Goal: Task Accomplishment & Management: Complete application form

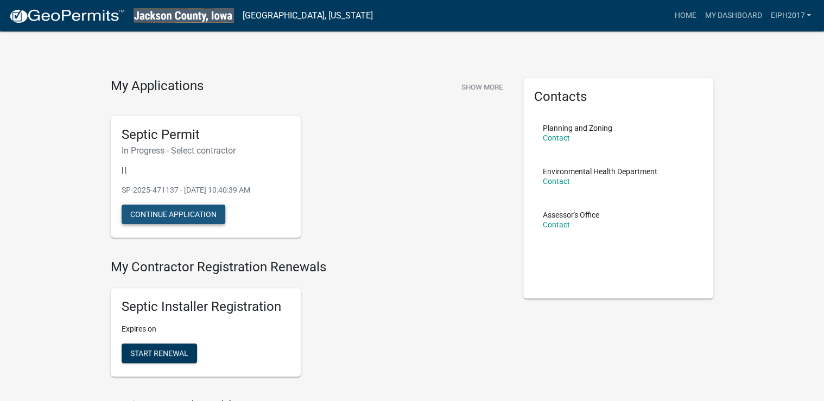
click at [171, 216] on button "Continue Application" at bounding box center [174, 215] width 104 height 20
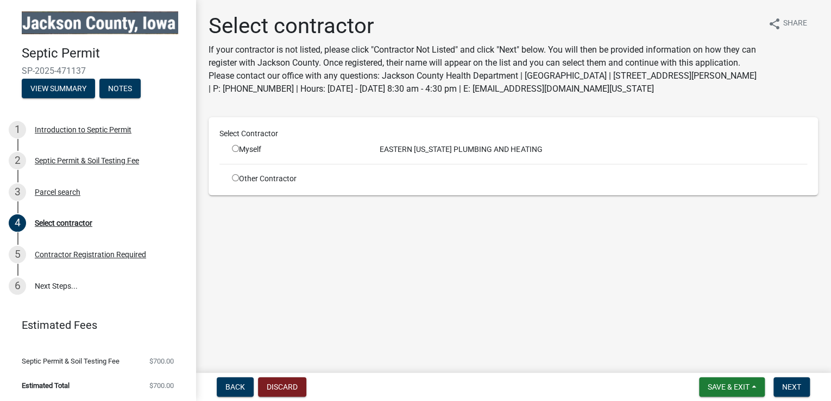
click at [235, 148] on input "radio" at bounding box center [235, 148] width 7 height 7
radio input "true"
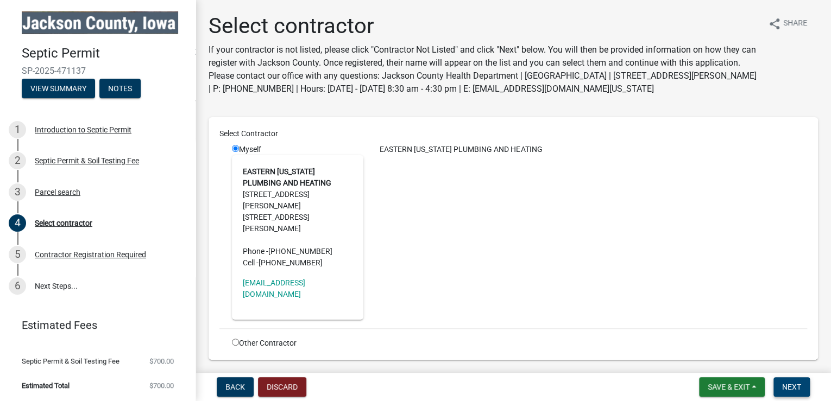
click at [787, 385] on span "Next" at bounding box center [791, 387] width 19 height 9
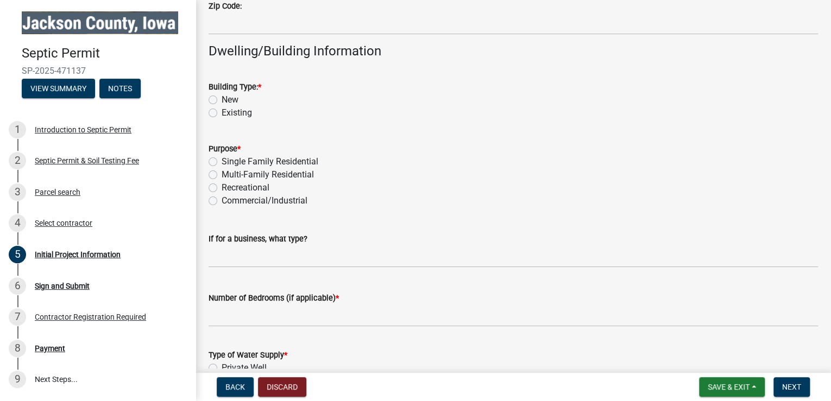
scroll to position [826, 0]
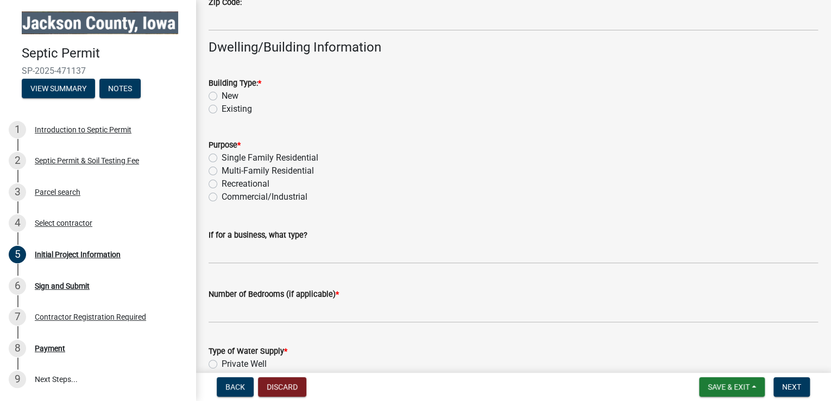
click at [222, 109] on label "Existing" at bounding box center [237, 109] width 30 height 13
click at [222, 109] on input "Existing" at bounding box center [225, 106] width 7 height 7
radio input "true"
click at [222, 159] on label "Single Family Residential" at bounding box center [270, 158] width 97 height 13
click at [222, 159] on input "Single Family Residential" at bounding box center [225, 155] width 7 height 7
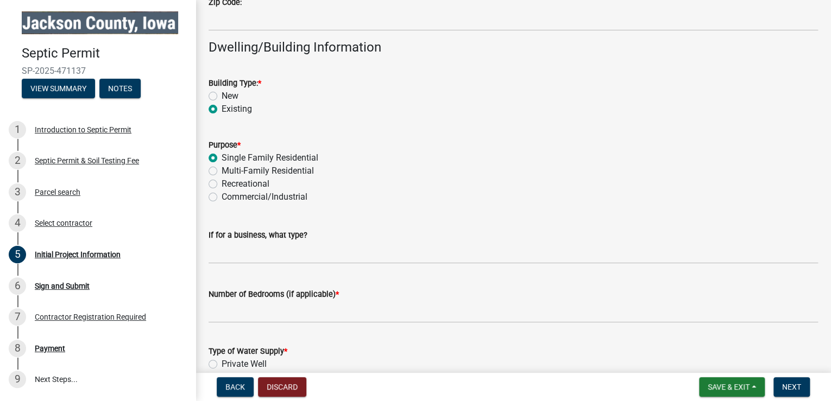
radio input "true"
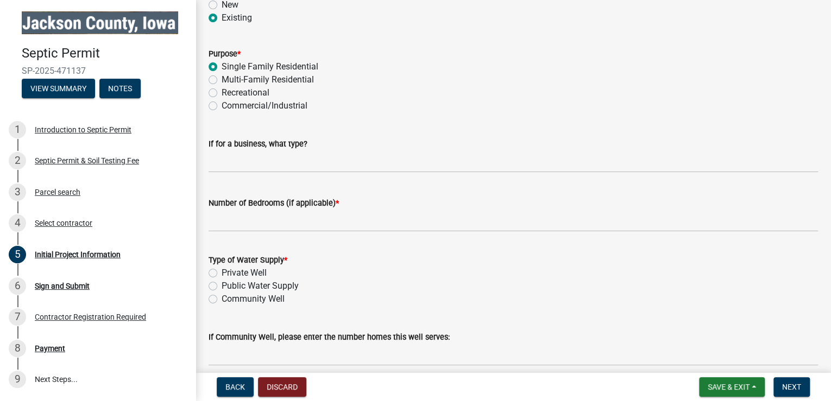
scroll to position [956, 0]
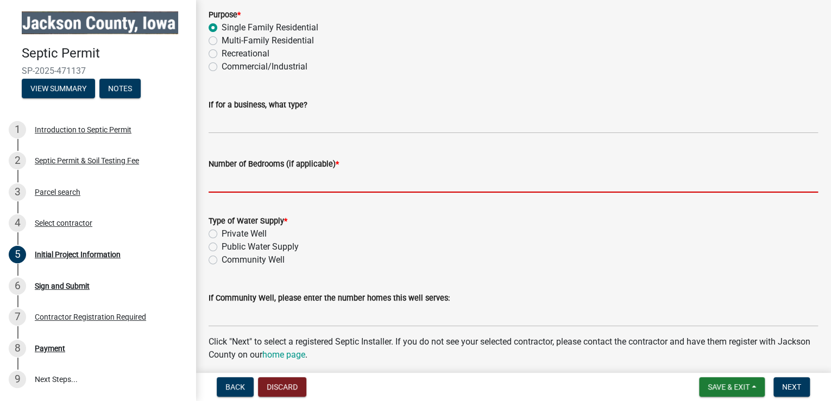
click at [235, 182] on input "Number of Bedrooms (if applicable) *" at bounding box center [513, 182] width 609 height 22
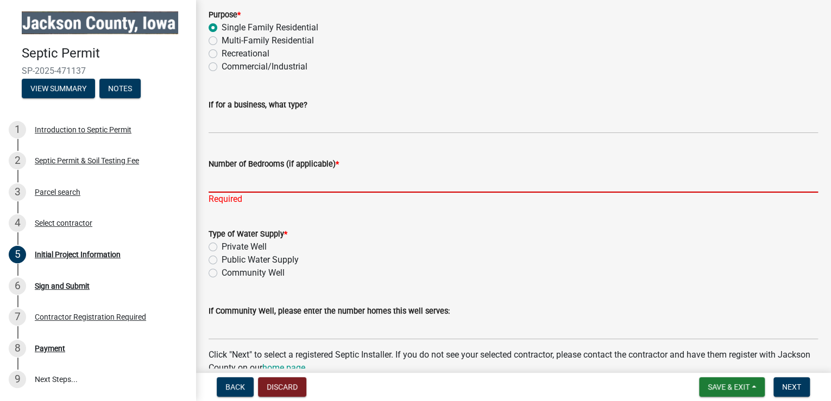
click at [229, 183] on input "Number of Bedrooms (if applicable) *" at bounding box center [513, 182] width 609 height 22
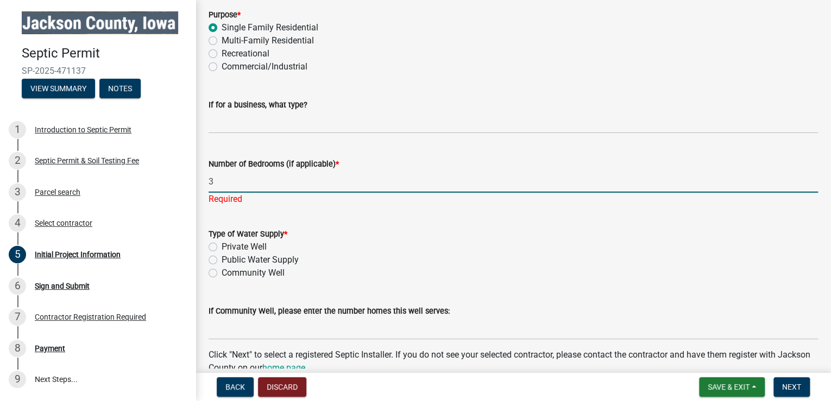
type input "3"
drag, startPoint x: 423, startPoint y: 264, endPoint x: 396, endPoint y: 266, distance: 26.1
click at [420, 264] on div "Type of Water Supply * Private Well Public Water Supply Community Well" at bounding box center [513, 254] width 609 height 52
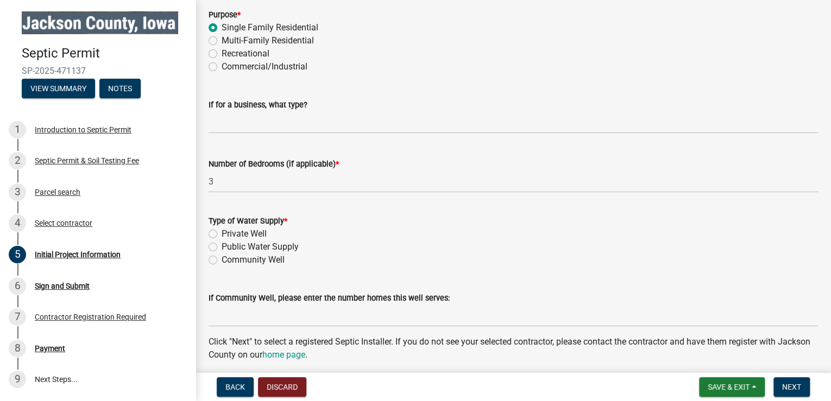
click at [222, 232] on label "Private Well" at bounding box center [244, 234] width 45 height 13
click at [222, 232] on input "Private Well" at bounding box center [225, 231] width 7 height 7
radio input "true"
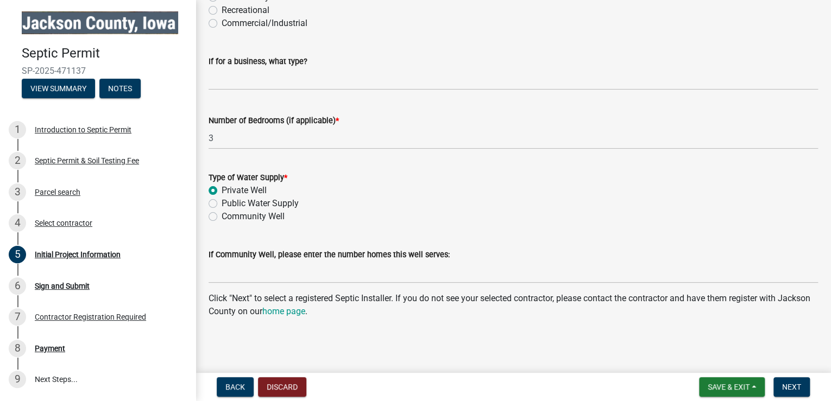
scroll to position [999, 0]
click at [790, 389] on span "Next" at bounding box center [791, 387] width 19 height 9
click at [786, 381] on button "Next" at bounding box center [791, 387] width 36 height 20
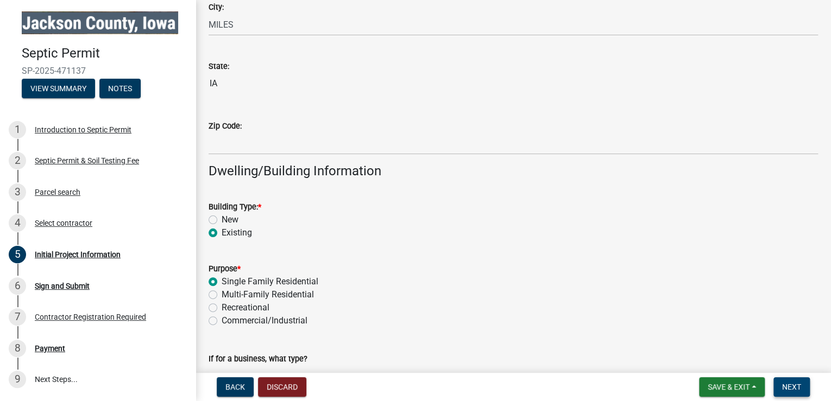
scroll to position [717, 0]
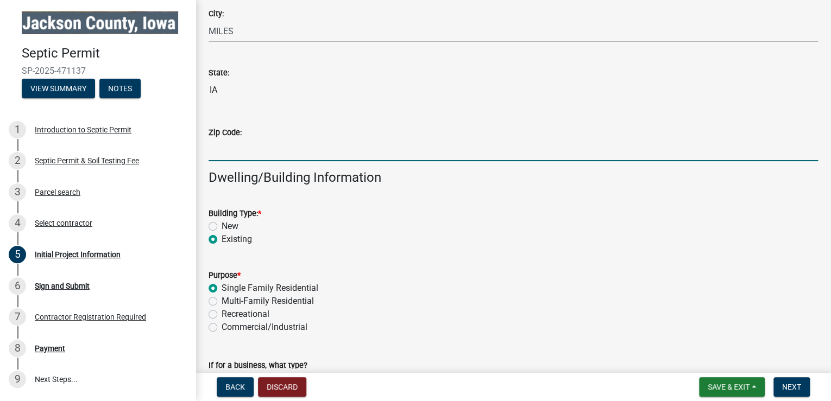
click at [254, 144] on input "Zip Code:" at bounding box center [513, 150] width 609 height 22
type input "52064"
click at [482, 123] on div "Zip Code: 52064" at bounding box center [513, 136] width 609 height 51
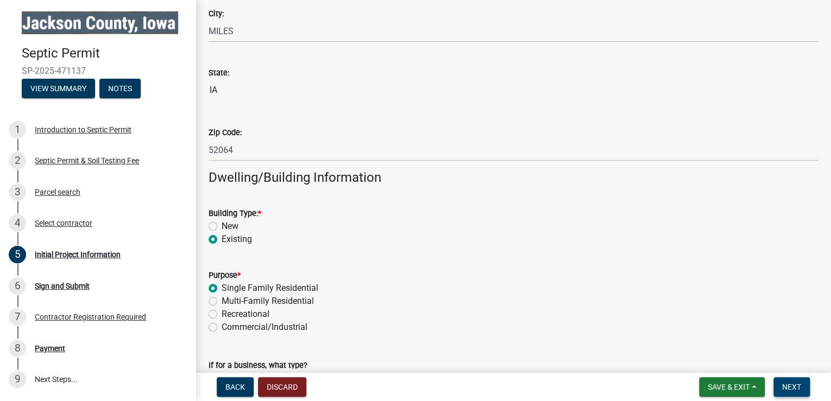
click at [788, 383] on span "Next" at bounding box center [791, 387] width 19 height 9
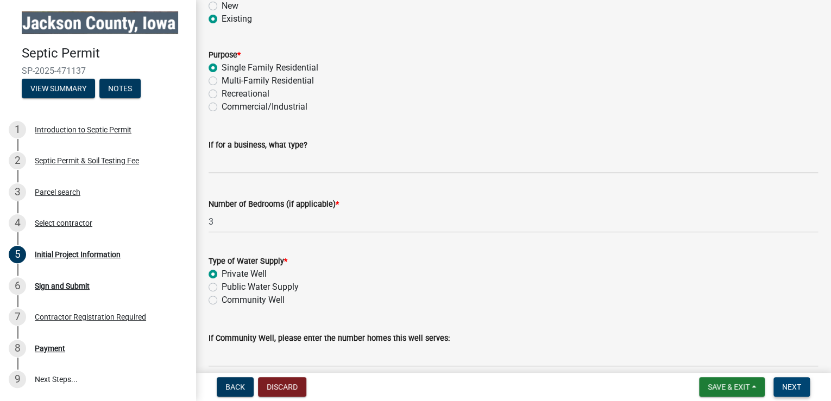
scroll to position [1021, 0]
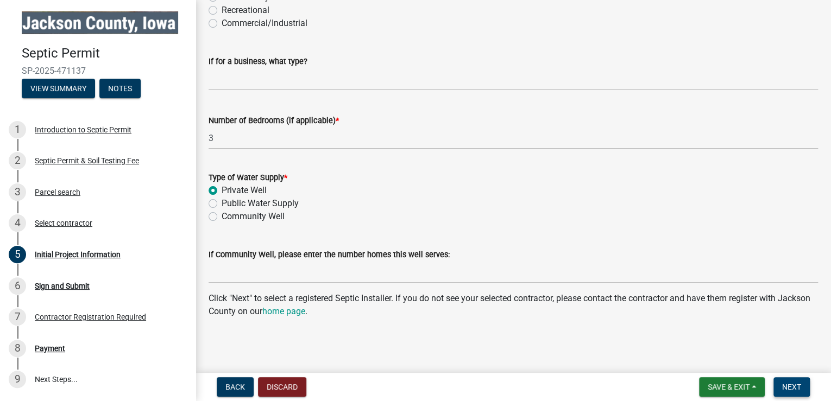
click at [796, 383] on span "Next" at bounding box center [791, 387] width 19 height 9
click at [752, 389] on button "Save & Exit" at bounding box center [732, 387] width 66 height 20
click at [698, 337] on button "Save" at bounding box center [721, 333] width 87 height 26
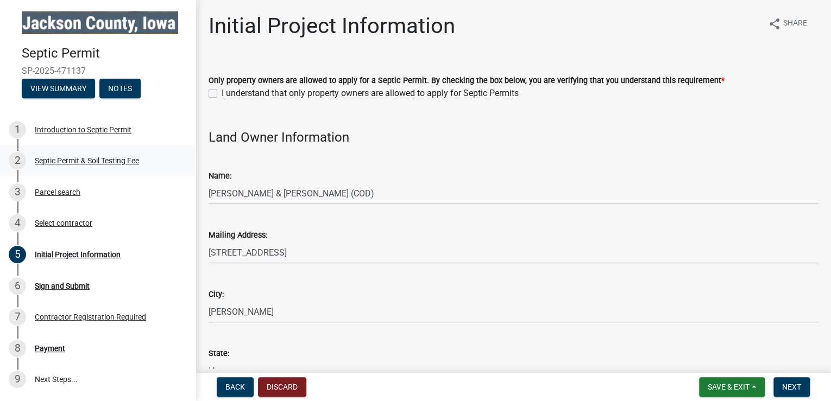
click at [119, 160] on div "Septic Permit & Soil Testing Fee" at bounding box center [87, 161] width 104 height 8
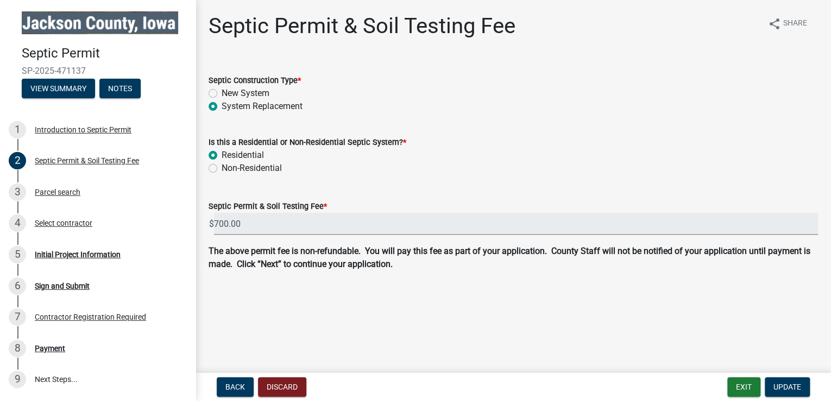
drag, startPoint x: 254, startPoint y: 228, endPoint x: 200, endPoint y: 219, distance: 53.9
click at [200, 219] on div "Septic Permit & Soil Testing Fee * $ 700.00" at bounding box center [513, 210] width 626 height 51
click at [400, 180] on wm-data-entity-input "Is this a Residential or Non-Residential Septic System? * Residential Non-Resid…" at bounding box center [513, 154] width 609 height 62
click at [222, 93] on label "New System" at bounding box center [246, 93] width 48 height 13
click at [222, 93] on input "New System" at bounding box center [225, 90] width 7 height 7
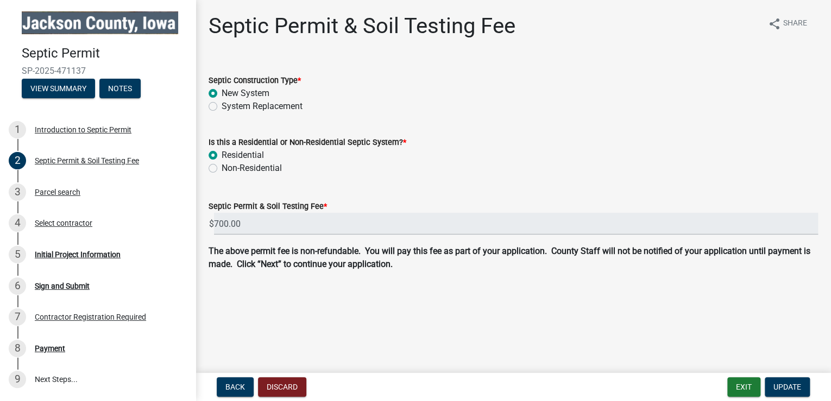
radio input "true"
click at [222, 109] on label "System Replacement" at bounding box center [262, 106] width 81 height 13
click at [222, 107] on input "System Replacement" at bounding box center [225, 103] width 7 height 7
radio input "true"
click at [222, 90] on label "New System" at bounding box center [246, 93] width 48 height 13
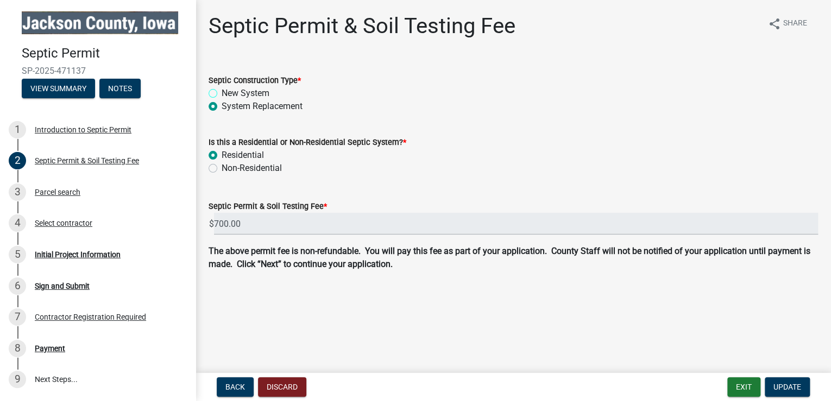
click at [222, 90] on input "New System" at bounding box center [225, 90] width 7 height 7
radio input "true"
click at [498, 155] on div "Residential" at bounding box center [513, 155] width 609 height 13
click at [88, 130] on div "Introduction to Septic Permit" at bounding box center [83, 130] width 97 height 8
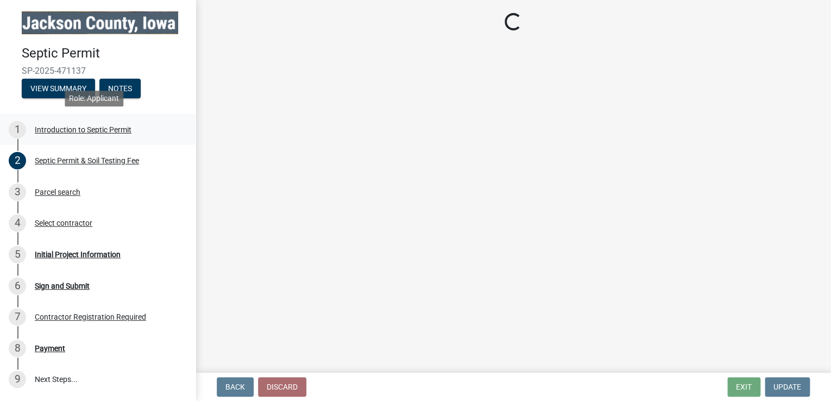
click at [49, 130] on div "Introduction to Septic Permit" at bounding box center [83, 130] width 97 height 8
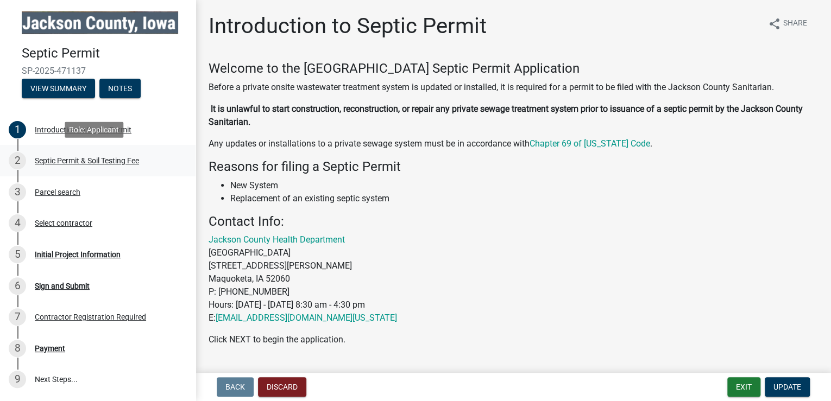
click at [52, 159] on div "Septic Permit & Soil Testing Fee" at bounding box center [87, 161] width 104 height 8
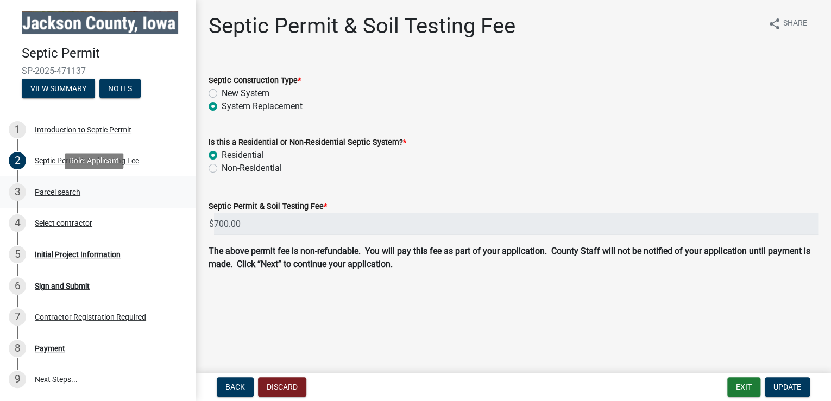
click at [50, 188] on div "Parcel search" at bounding box center [58, 192] width 46 height 8
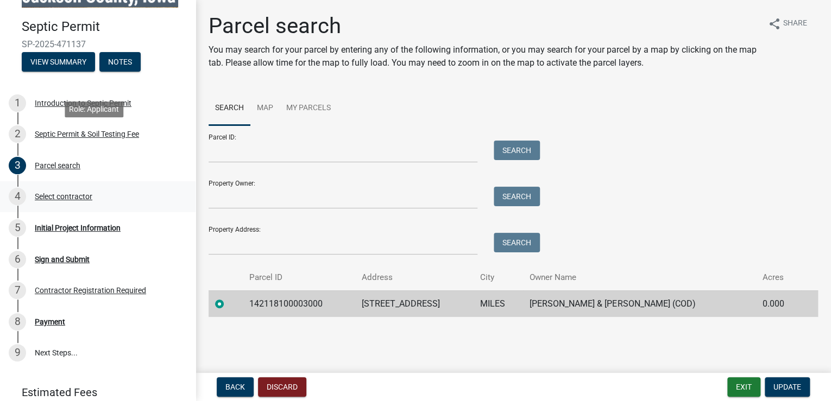
scroll to position [94, 0]
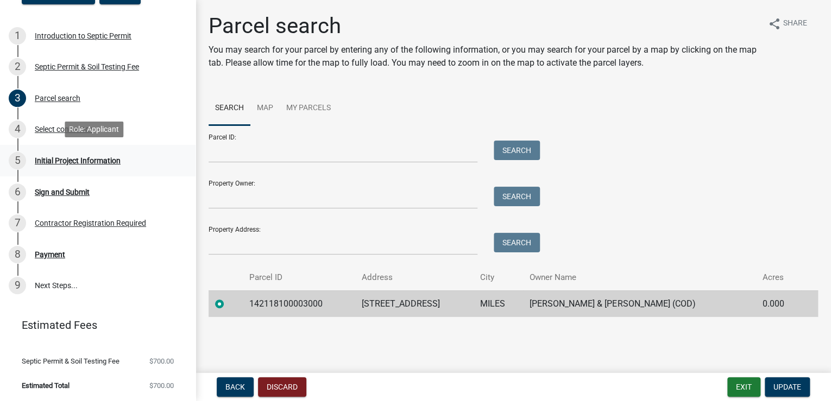
click at [54, 160] on div "Initial Project Information" at bounding box center [78, 161] width 86 height 8
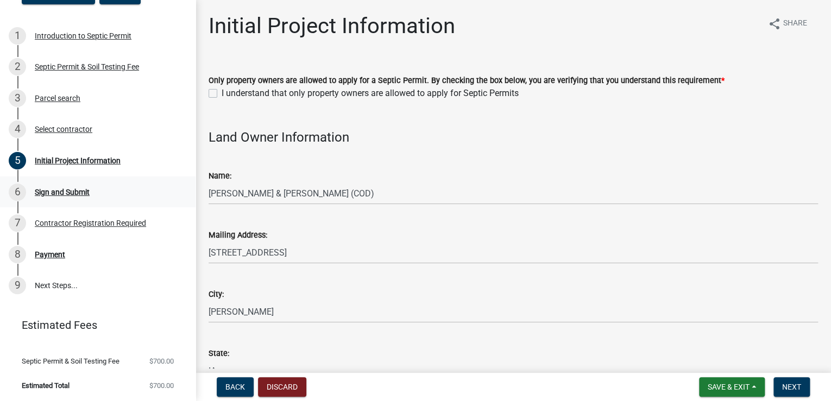
click at [60, 190] on div "Sign and Submit" at bounding box center [62, 192] width 55 height 8
click at [222, 90] on label "I understand that only property owners are allowed to apply for Septic Permits" at bounding box center [370, 93] width 297 height 13
click at [222, 90] on input "I understand that only property owners are allowed to apply for Septic Permits" at bounding box center [225, 90] width 7 height 7
checkbox input "true"
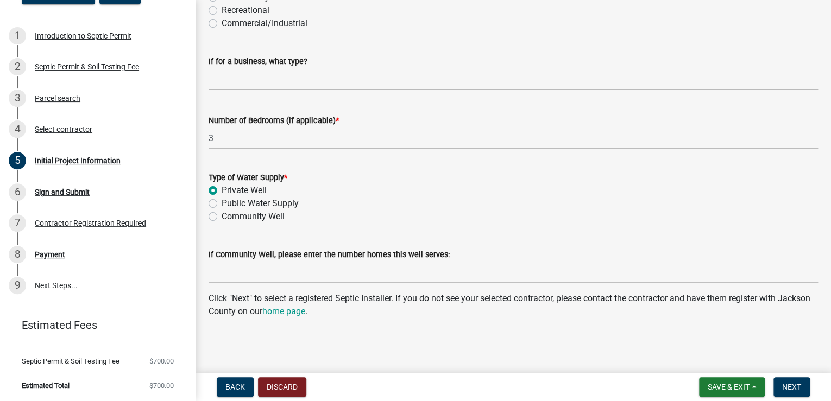
scroll to position [999, 0]
click at [792, 391] on span "Next" at bounding box center [791, 387] width 19 height 9
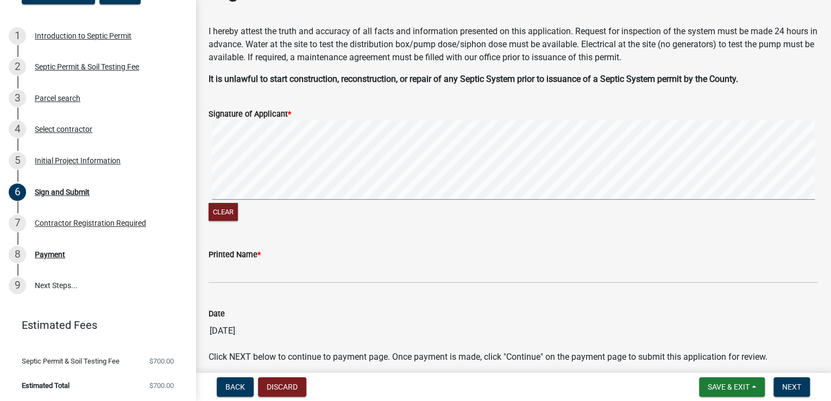
scroll to position [81, 0]
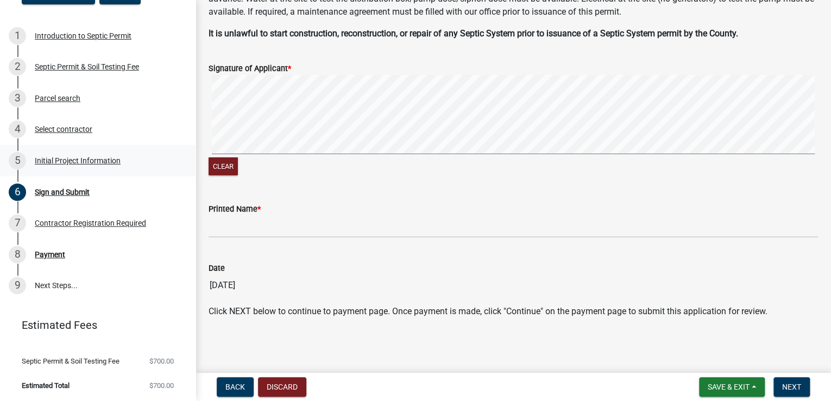
click at [60, 161] on div "Initial Project Information" at bounding box center [78, 161] width 86 height 8
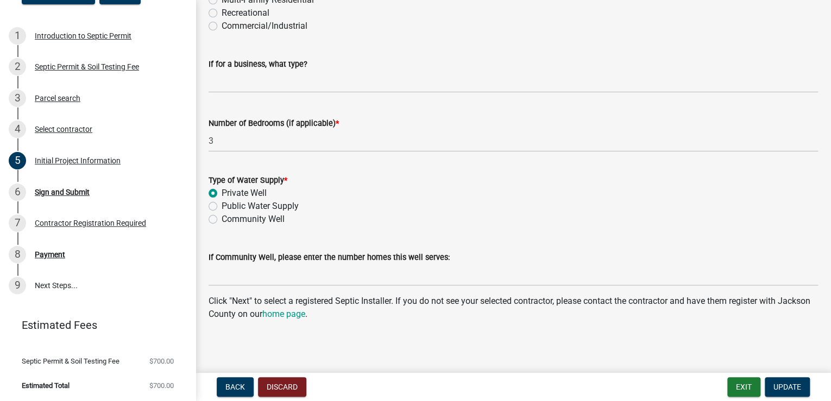
scroll to position [999, 0]
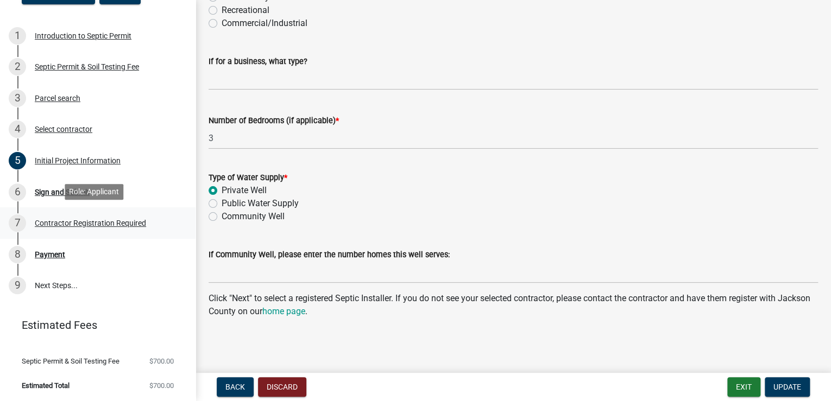
click at [70, 226] on div "Contractor Registration Required" at bounding box center [90, 223] width 111 height 8
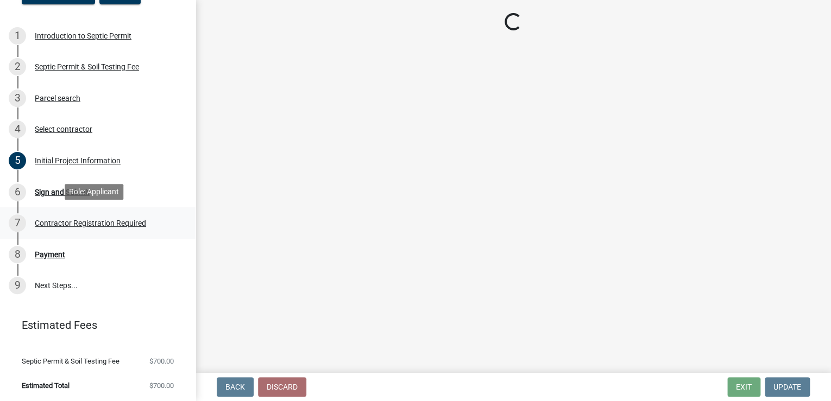
scroll to position [0, 0]
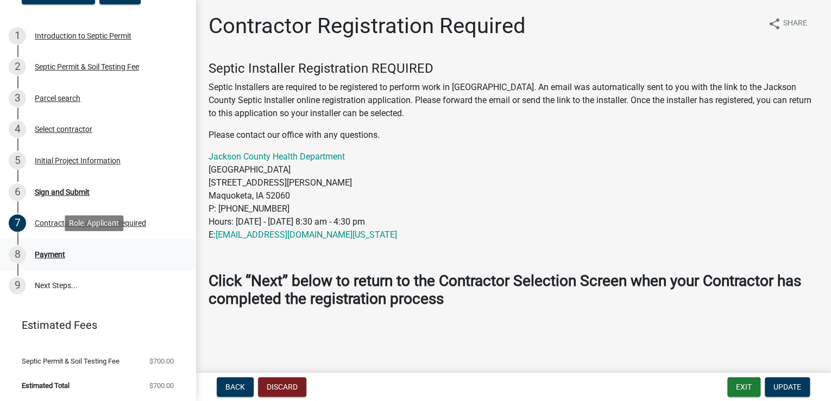
click at [59, 253] on div "Payment" at bounding box center [50, 255] width 30 height 8
click at [45, 252] on div "Payment" at bounding box center [50, 255] width 30 height 8
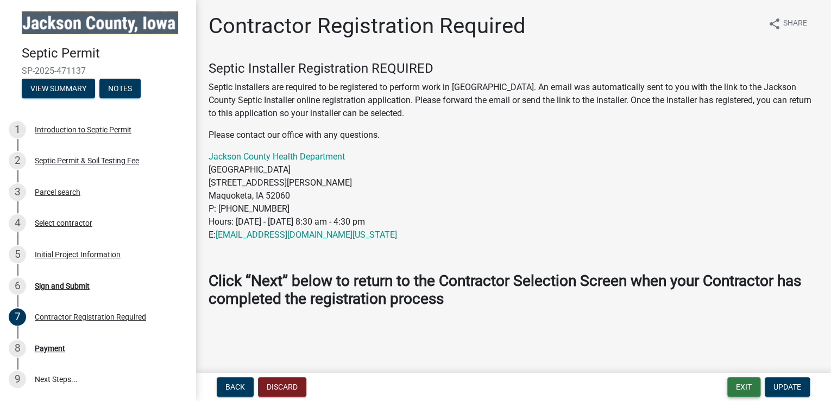
click at [743, 387] on button "Exit" at bounding box center [743, 387] width 33 height 20
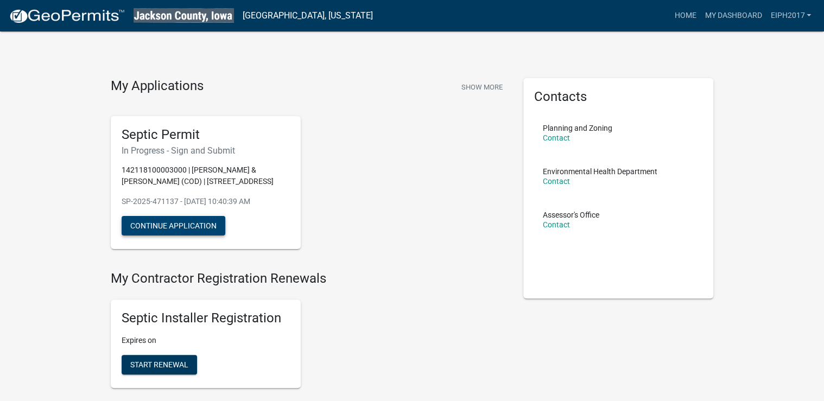
click at [176, 226] on button "Continue Application" at bounding box center [174, 226] width 104 height 20
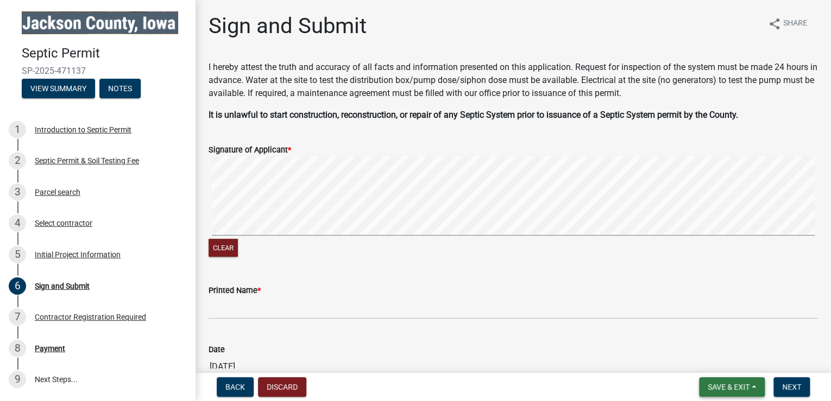
click at [753, 391] on button "Save & Exit" at bounding box center [732, 387] width 66 height 20
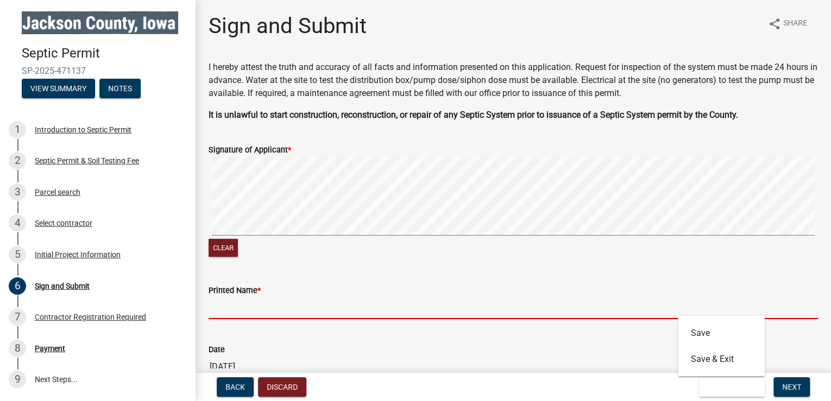
drag, startPoint x: 410, startPoint y: 307, endPoint x: 400, endPoint y: 310, distance: 10.8
click at [410, 307] on input "Printed Name *" at bounding box center [513, 308] width 609 height 22
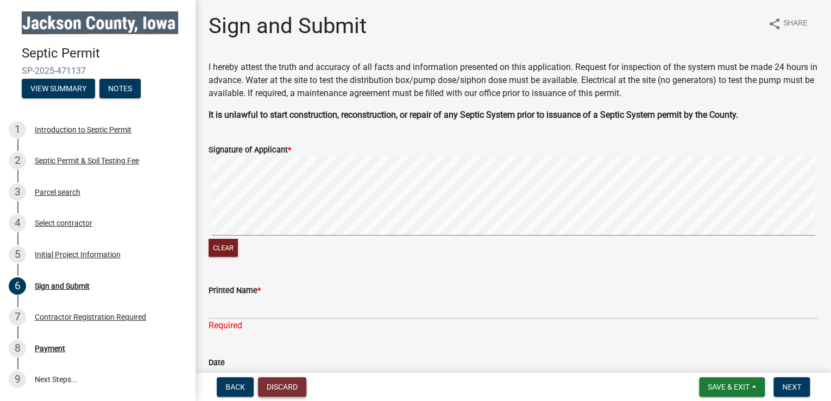
click at [273, 386] on button "Discard" at bounding box center [282, 387] width 48 height 20
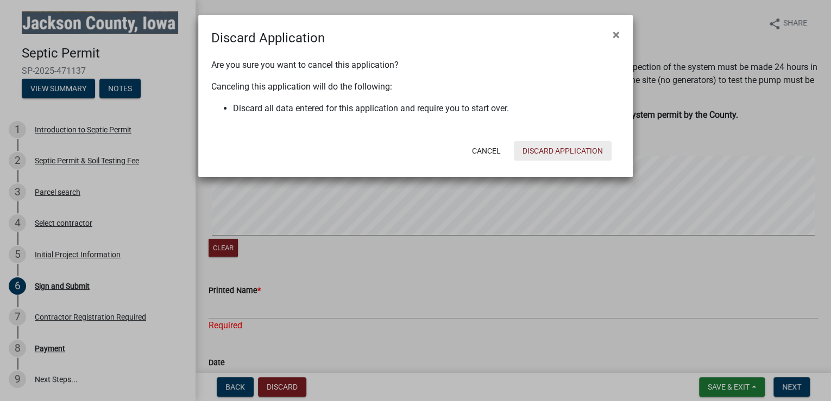
click at [559, 153] on button "Discard Application" at bounding box center [563, 151] width 98 height 20
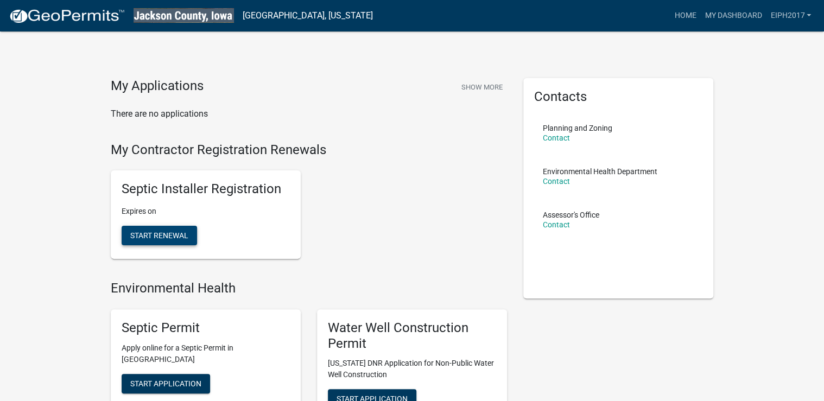
click at [161, 237] on span "Start Renewal" at bounding box center [159, 235] width 58 height 9
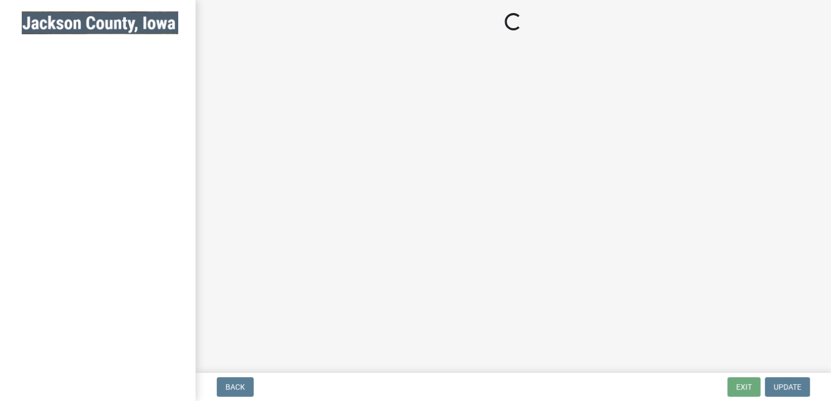
select select "IA"
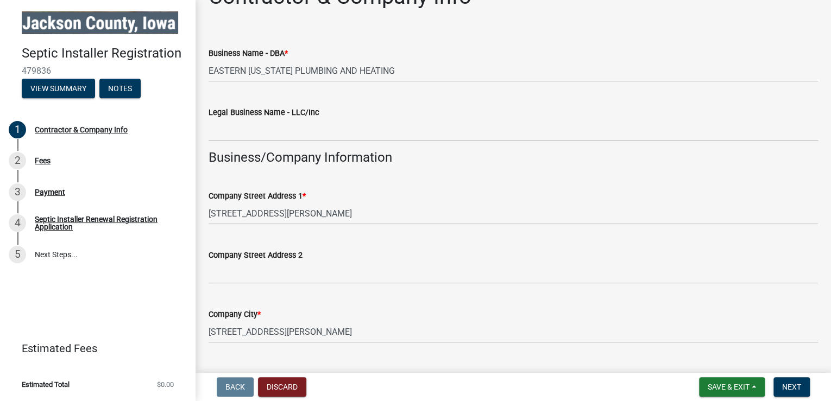
scroll to position [43, 0]
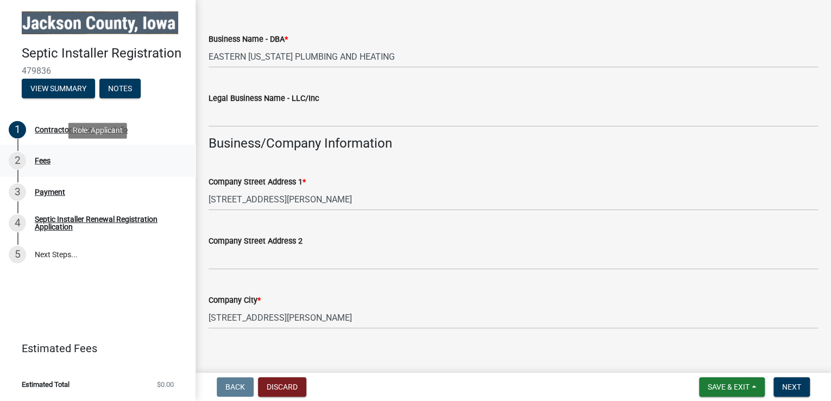
click at [48, 160] on div "Fees" at bounding box center [43, 161] width 16 height 8
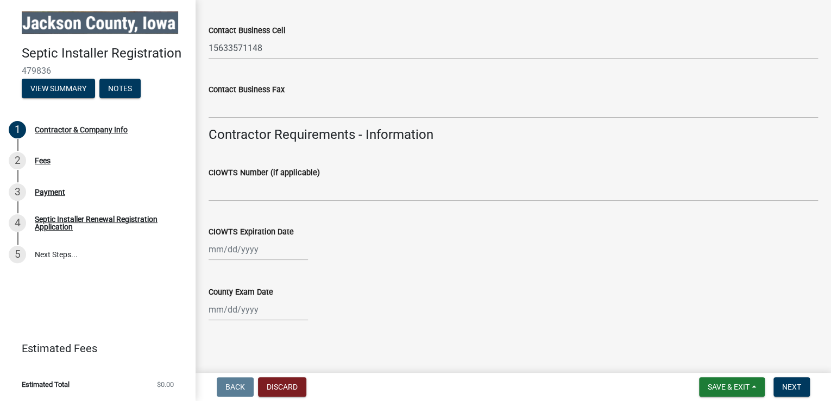
scroll to position [1244, 0]
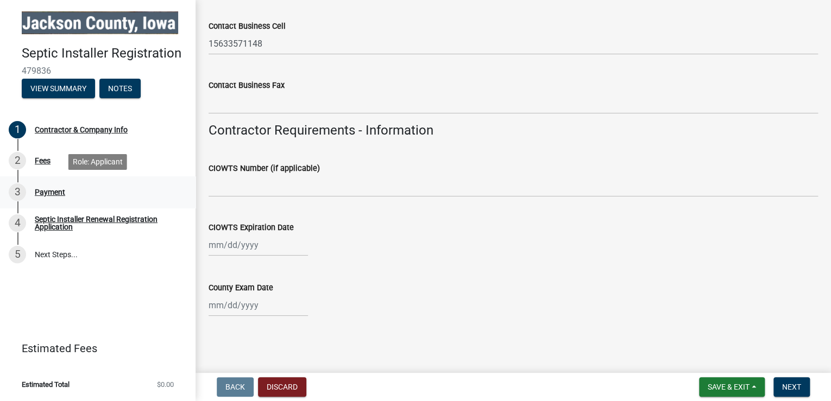
click at [42, 191] on div "Payment" at bounding box center [50, 192] width 30 height 8
click at [37, 161] on div "Fees" at bounding box center [43, 161] width 16 height 8
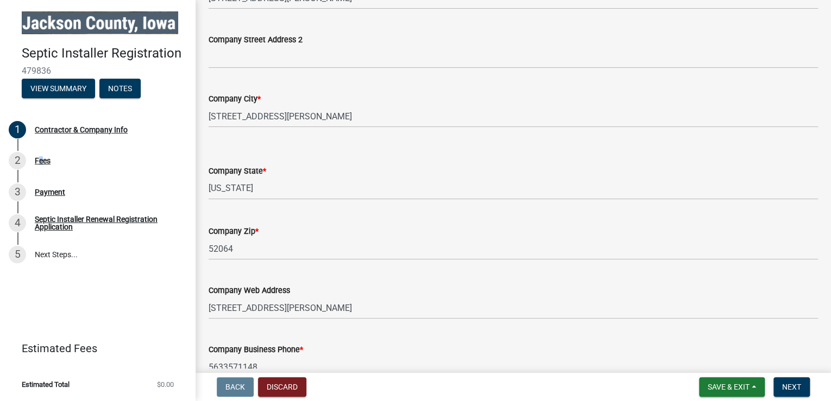
scroll to position [0, 0]
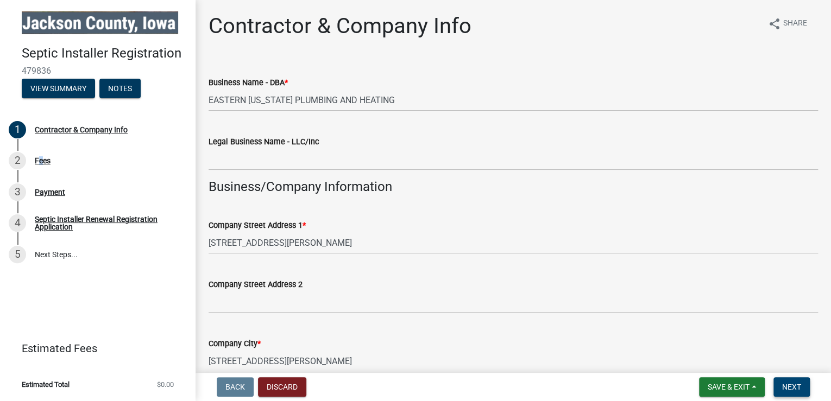
click at [783, 389] on span "Next" at bounding box center [791, 387] width 19 height 9
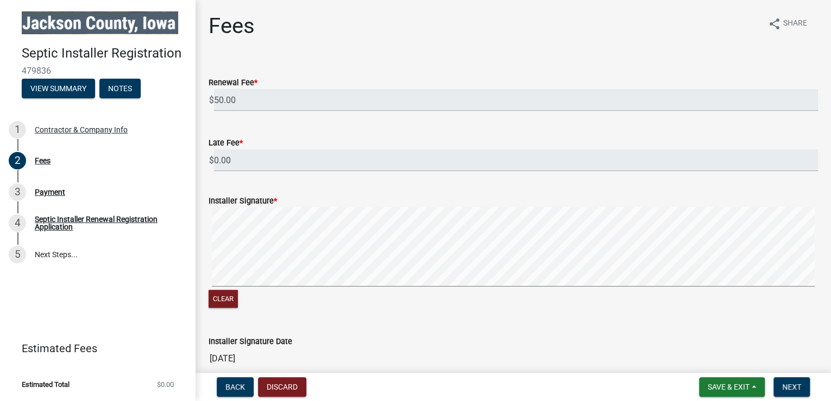
click at [40, 20] on img at bounding box center [100, 22] width 156 height 23
click at [272, 386] on button "Discard" at bounding box center [282, 387] width 48 height 20
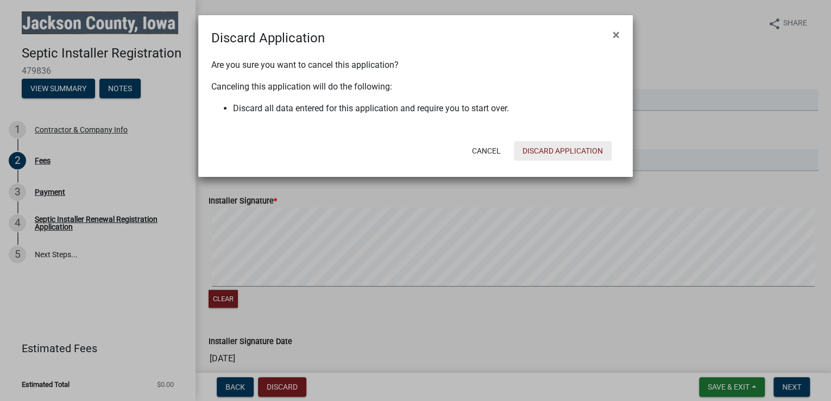
click at [562, 150] on button "Discard Application" at bounding box center [563, 151] width 98 height 20
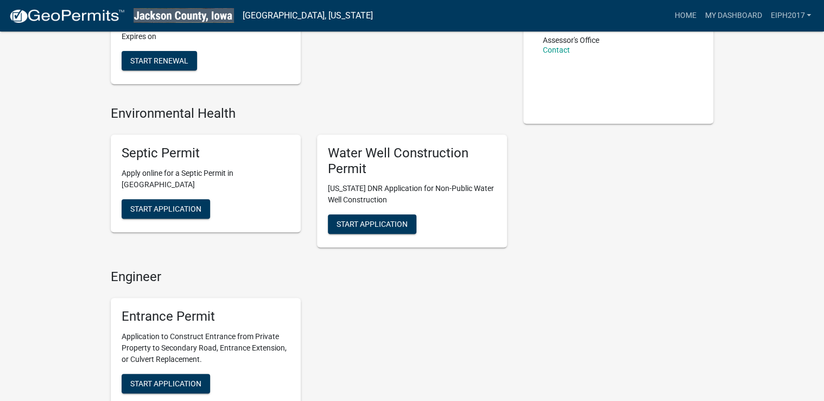
scroll to position [174, 0]
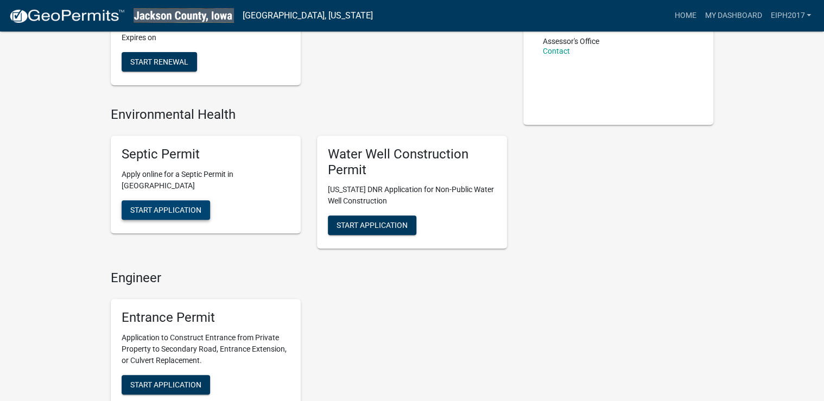
click at [166, 209] on span "Start Application" at bounding box center [165, 209] width 71 height 9
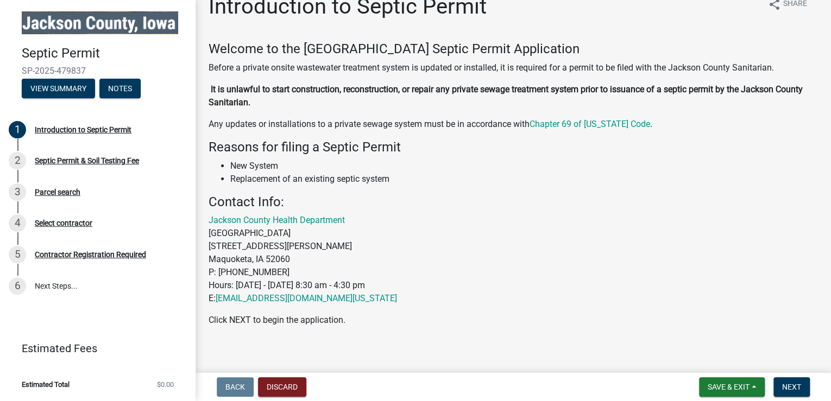
scroll to position [29, 0]
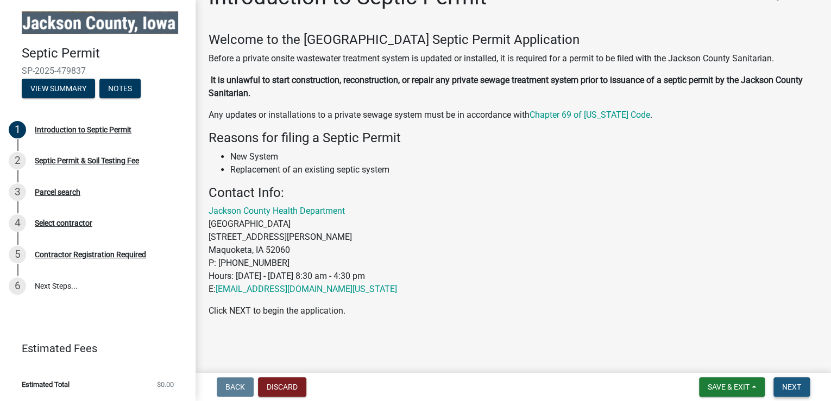
click at [787, 383] on span "Next" at bounding box center [791, 387] width 19 height 9
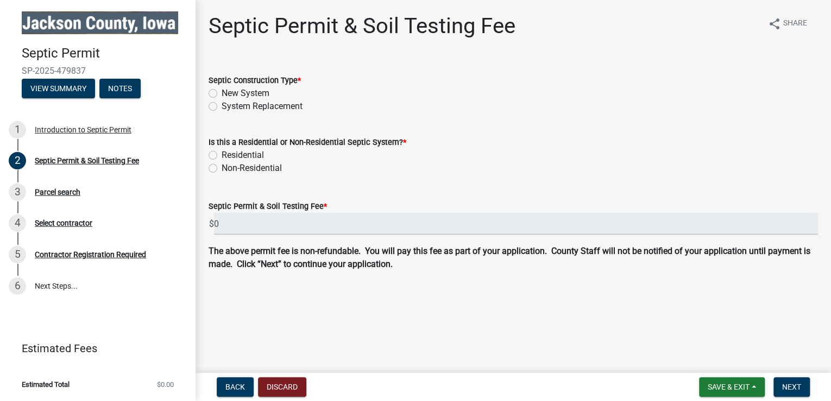
click at [222, 92] on label "New System" at bounding box center [246, 93] width 48 height 13
click at [222, 92] on input "New System" at bounding box center [225, 90] width 7 height 7
radio input "true"
click at [222, 158] on label "Residential" at bounding box center [243, 155] width 42 height 13
click at [222, 156] on input "Residential" at bounding box center [225, 152] width 7 height 7
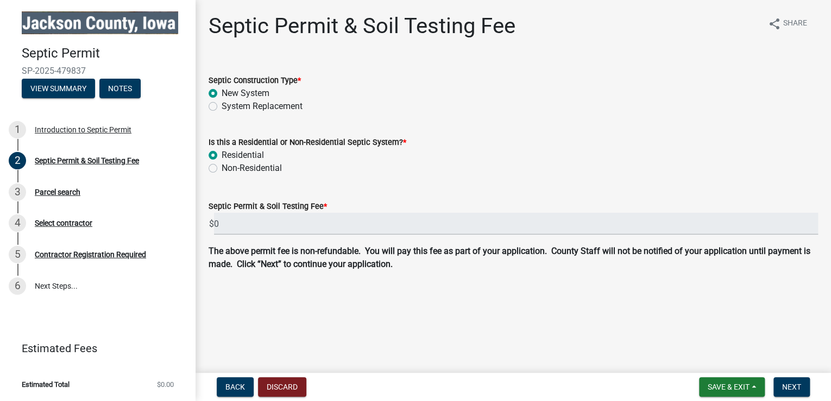
radio input "true"
click at [222, 166] on label "Non-Residential" at bounding box center [252, 168] width 60 height 13
click at [222, 166] on input "Non-Residential" at bounding box center [225, 165] width 7 height 7
radio input "true"
click at [222, 158] on label "Residential" at bounding box center [243, 155] width 42 height 13
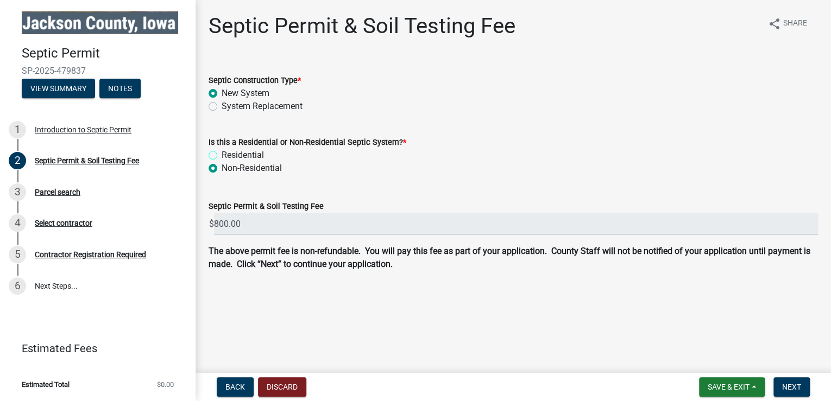
click at [222, 156] on input "Residential" at bounding box center [225, 152] width 7 height 7
radio input "true"
click at [77, 254] on div "Contractor Registration Required" at bounding box center [90, 255] width 111 height 8
click at [59, 191] on div "Parcel search" at bounding box center [58, 192] width 46 height 8
click at [799, 391] on span "Next" at bounding box center [791, 387] width 19 height 9
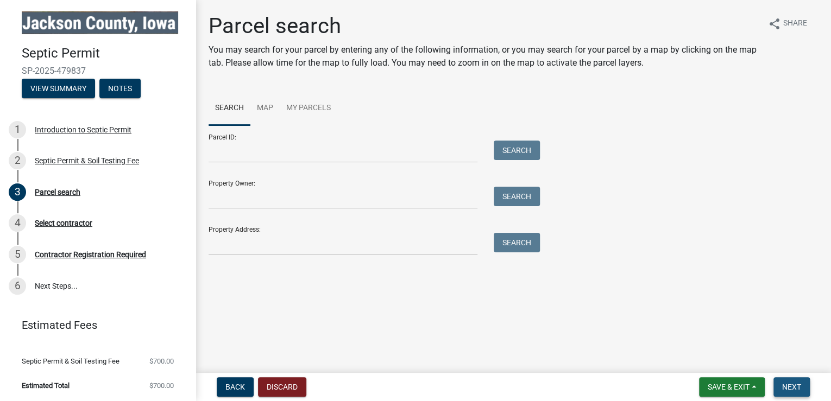
click at [799, 391] on span "Next" at bounding box center [791, 387] width 19 height 9
click at [68, 220] on div "Select contractor" at bounding box center [64, 223] width 58 height 8
click at [51, 251] on div "Contractor Registration Required" at bounding box center [90, 255] width 111 height 8
click at [117, 89] on button "Notes" at bounding box center [119, 89] width 41 height 20
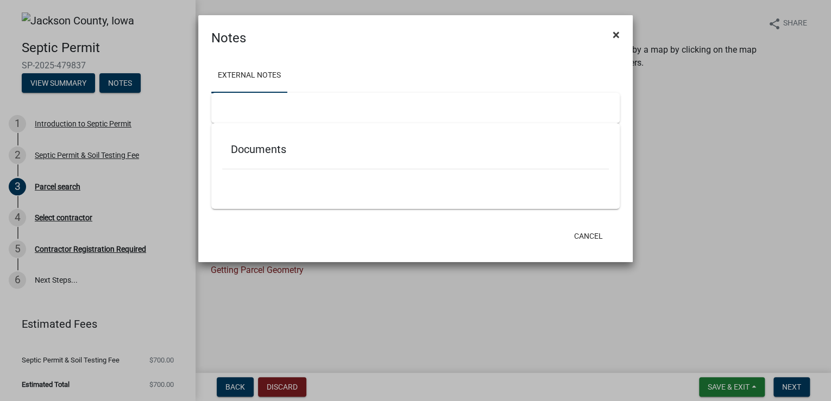
click at [616, 32] on span "×" at bounding box center [616, 34] width 7 height 15
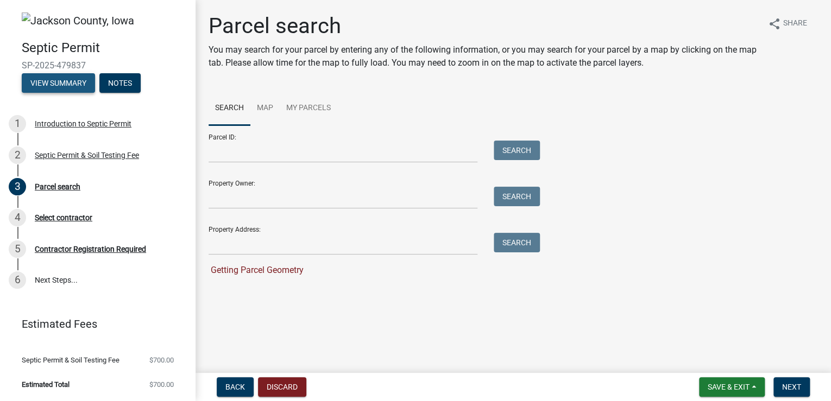
click at [49, 86] on button "View Summary" at bounding box center [58, 83] width 73 height 20
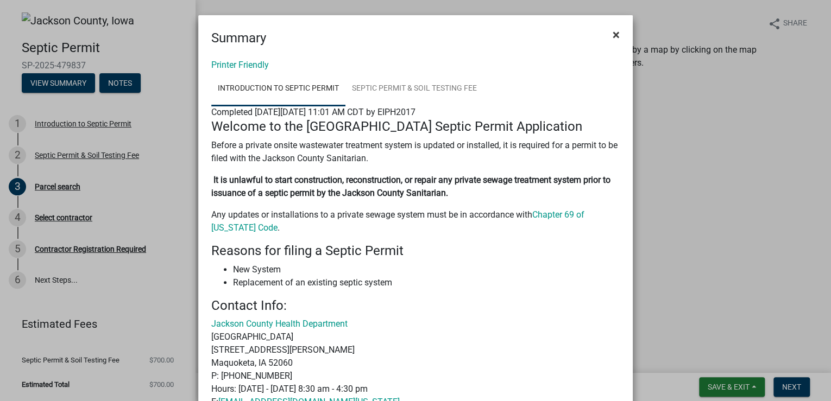
click at [614, 35] on span "×" at bounding box center [616, 34] width 7 height 15
